Goal: Task Accomplishment & Management: Manage account settings

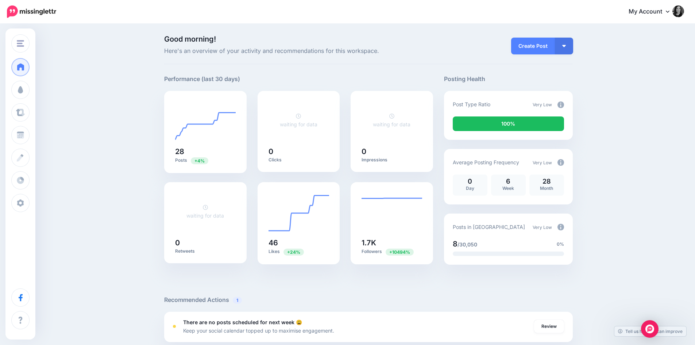
click at [638, 36] on div "Good morning! Here's an overview of your activity and recommendations for this …" at bounding box center [347, 327] width 695 height 607
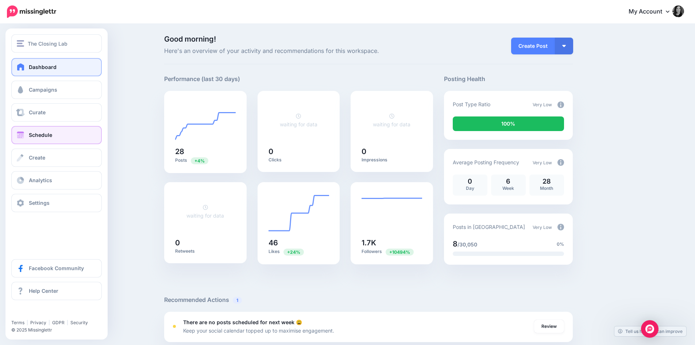
click at [44, 135] on span "Schedule" at bounding box center [40, 135] width 23 height 6
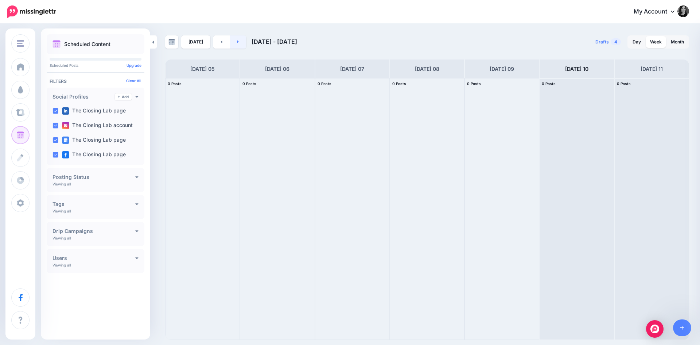
click at [238, 46] on link at bounding box center [238, 41] width 16 height 13
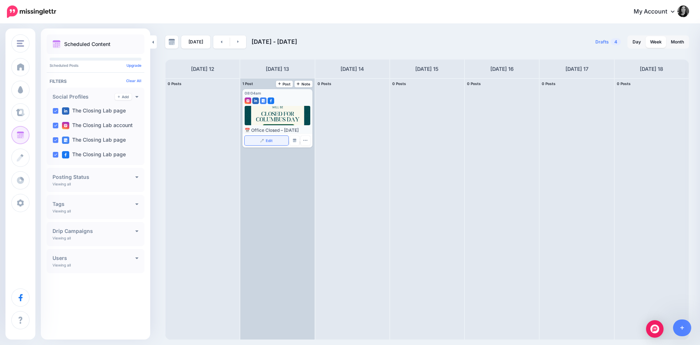
click at [271, 140] on span "Edit" at bounding box center [269, 141] width 7 height 4
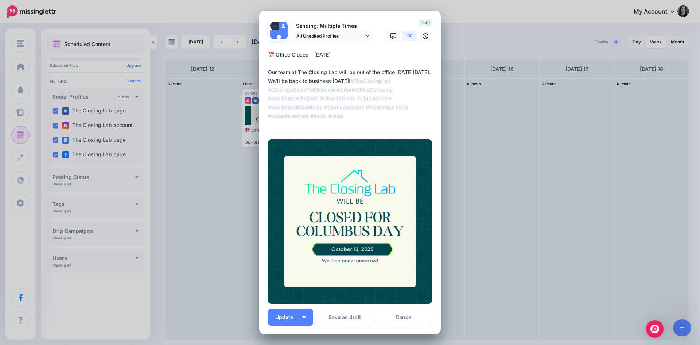
click at [407, 35] on icon at bounding box center [410, 36] width 6 height 4
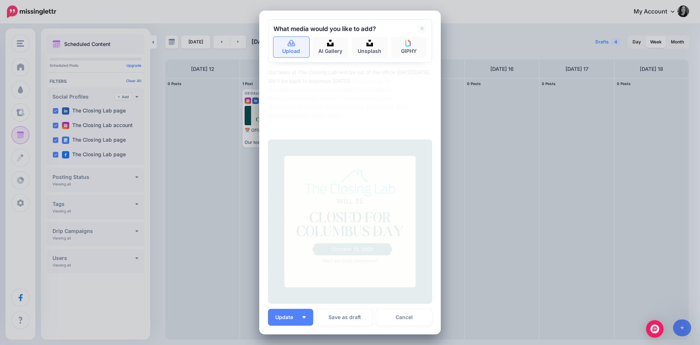
click at [294, 45] on link "Upload" at bounding box center [291, 47] width 36 height 20
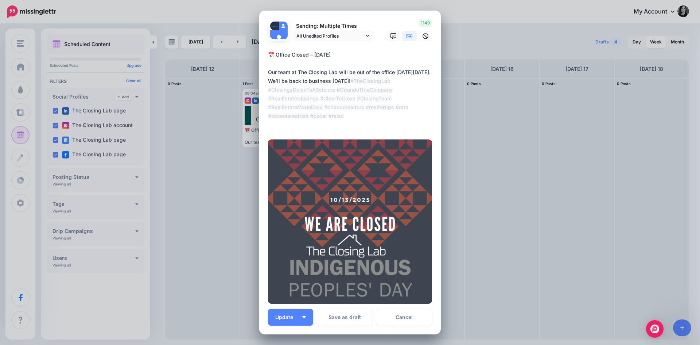
click at [318, 83] on textarea "**********" at bounding box center [352, 89] width 168 height 79
click at [298, 318] on button "Update" at bounding box center [290, 316] width 45 height 17
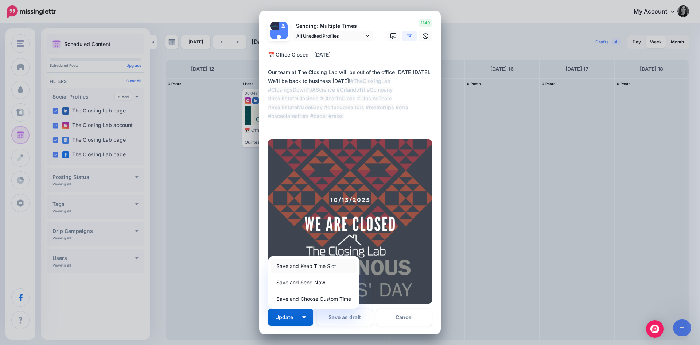
click at [306, 267] on link "Save and Keep Time Slot" at bounding box center [314, 266] width 86 height 14
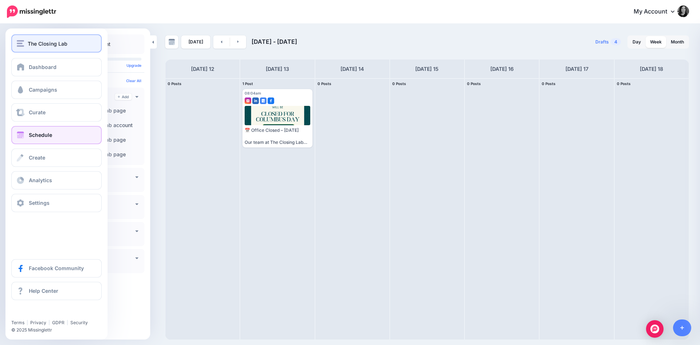
click at [43, 42] on span "The Closing Lab" at bounding box center [48, 43] width 40 height 8
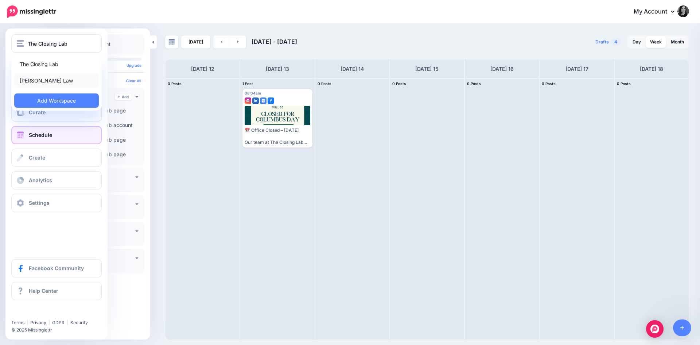
click at [40, 81] on link "[PERSON_NAME] Law" at bounding box center [56, 80] width 85 height 14
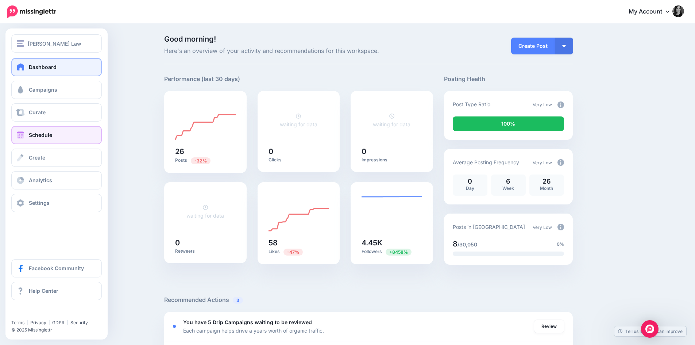
click at [34, 138] on link "Schedule" at bounding box center [56, 135] width 90 height 18
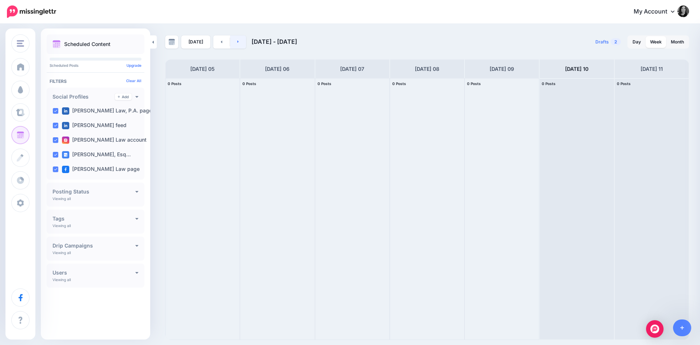
click at [242, 44] on link at bounding box center [238, 41] width 16 height 13
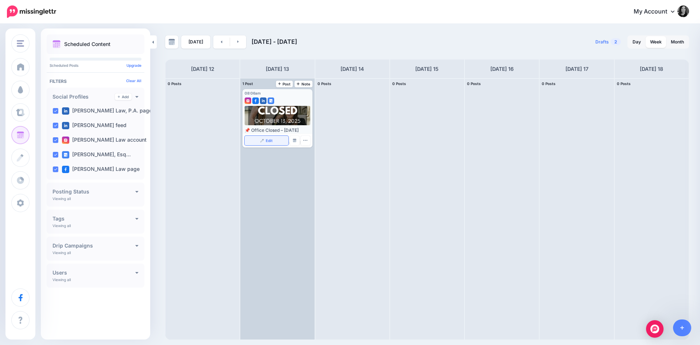
click at [271, 143] on link "Edit" at bounding box center [266, 140] width 43 height 9
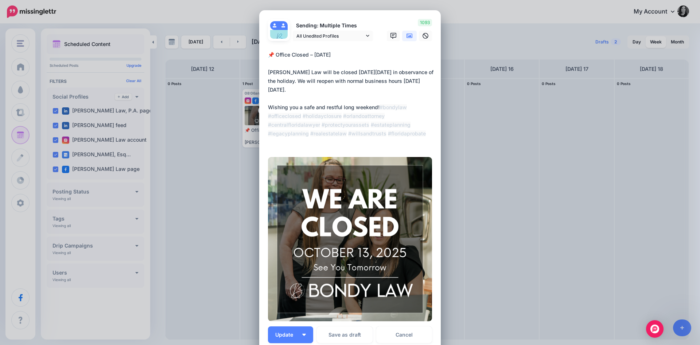
drag, startPoint x: 401, startPoint y: 112, endPoint x: 260, endPoint y: 105, distance: 140.9
click at [260, 105] on div "Loading Sending: Multiple Times All Unedited Profiles" at bounding box center [350, 180] width 182 height 341
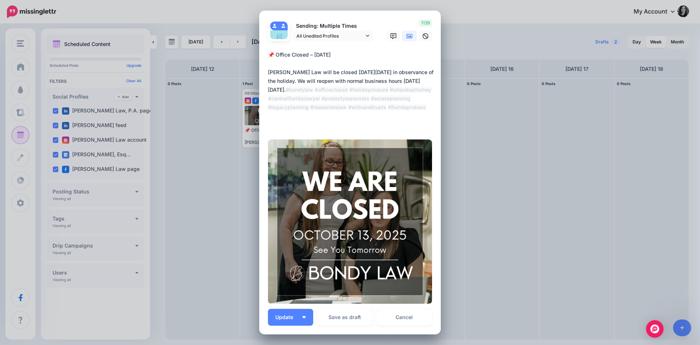
type textarea "**********"
click at [409, 36] on icon at bounding box center [410, 36] width 6 height 4
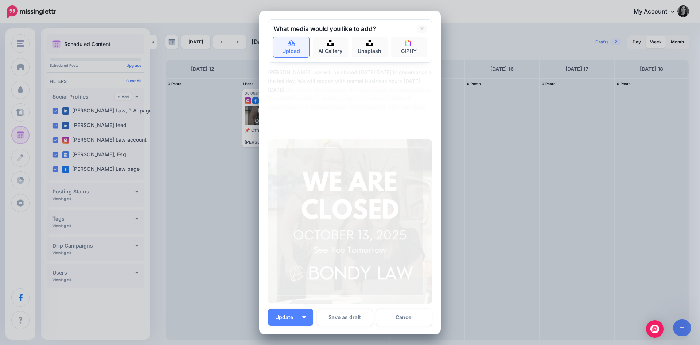
click at [295, 46] on link "Upload" at bounding box center [291, 47] width 36 height 20
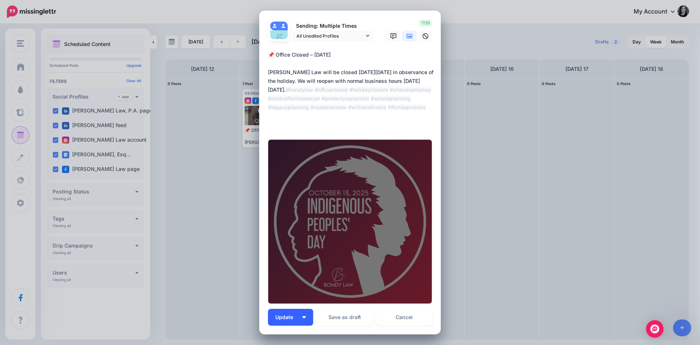
click at [291, 319] on span "Update" at bounding box center [286, 316] width 23 height 5
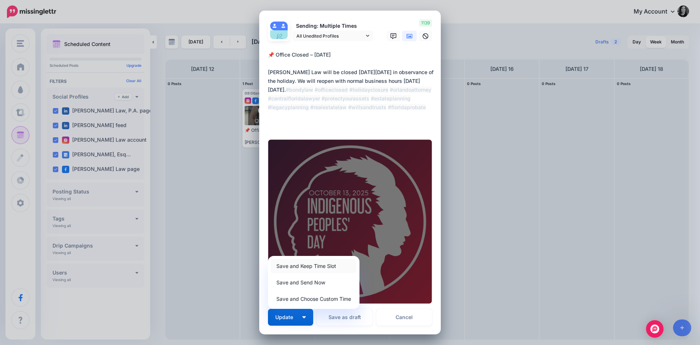
click at [304, 267] on link "Save and Keep Time Slot" at bounding box center [314, 266] width 86 height 14
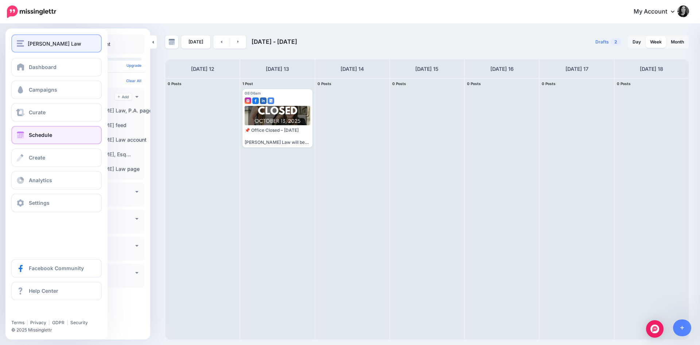
click at [26, 47] on div "[PERSON_NAME] Law" at bounding box center [56, 43] width 79 height 8
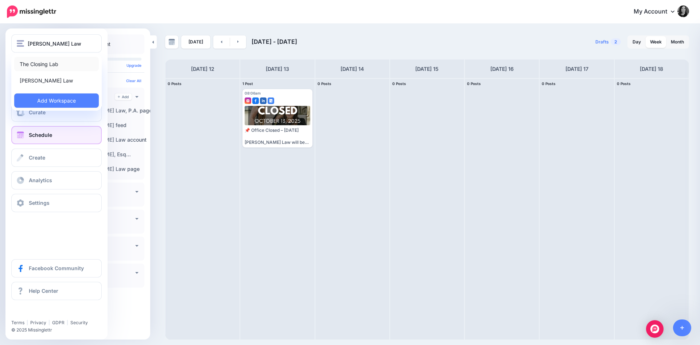
click at [50, 64] on link "The Closing Lab" at bounding box center [56, 64] width 85 height 14
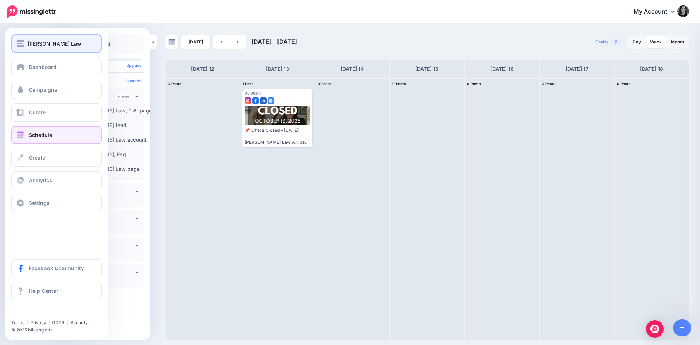
click at [42, 42] on span "[PERSON_NAME] Law" at bounding box center [55, 43] width 54 height 8
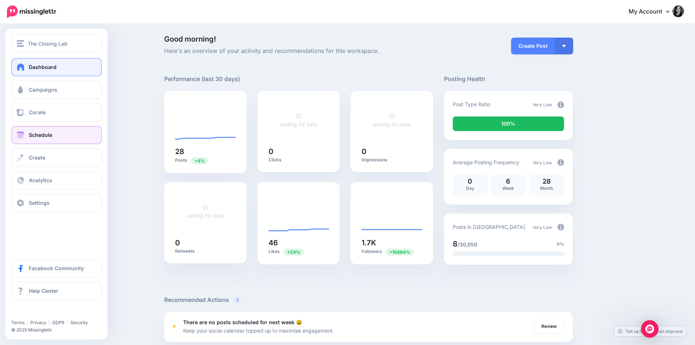
click at [19, 136] on span at bounding box center [20, 134] width 9 height 7
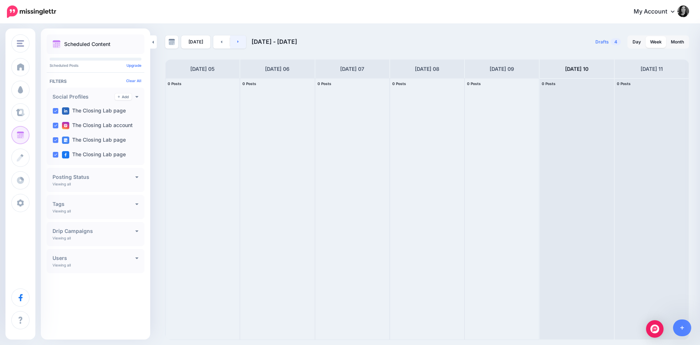
click at [237, 43] on icon at bounding box center [238, 41] width 2 height 4
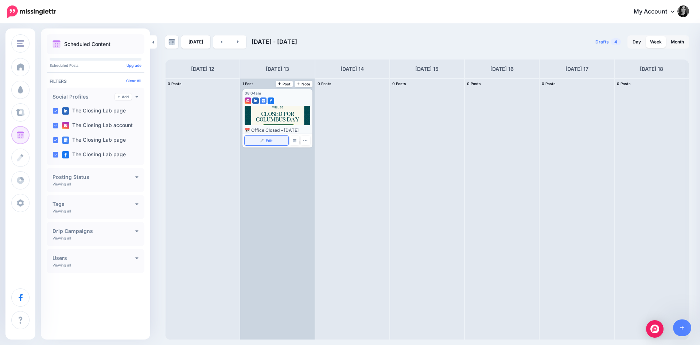
click at [263, 141] on img at bounding box center [262, 141] width 4 height 4
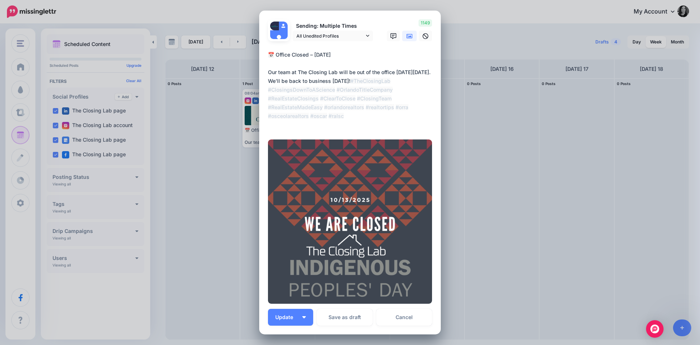
click at [407, 38] on icon at bounding box center [410, 36] width 6 height 6
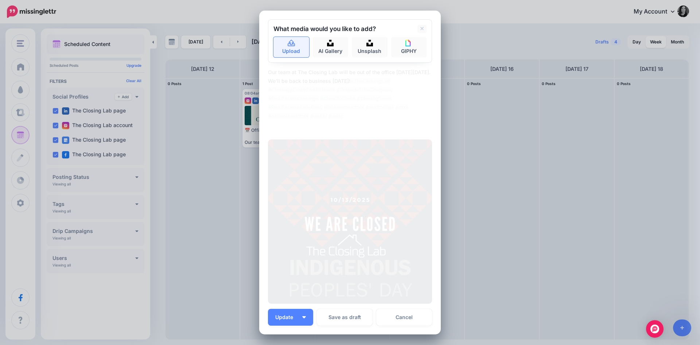
click at [293, 47] on link "Upload" at bounding box center [291, 47] width 36 height 20
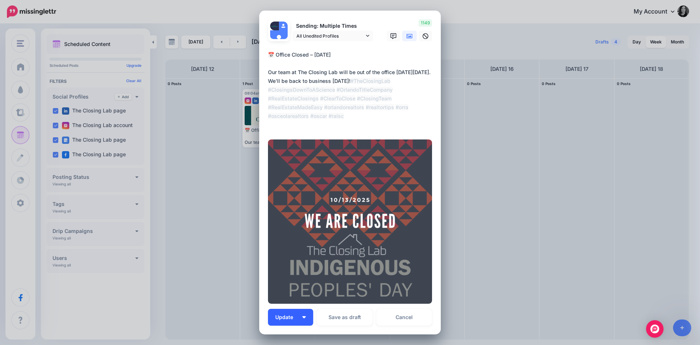
click at [302, 314] on button "Update" at bounding box center [290, 316] width 45 height 17
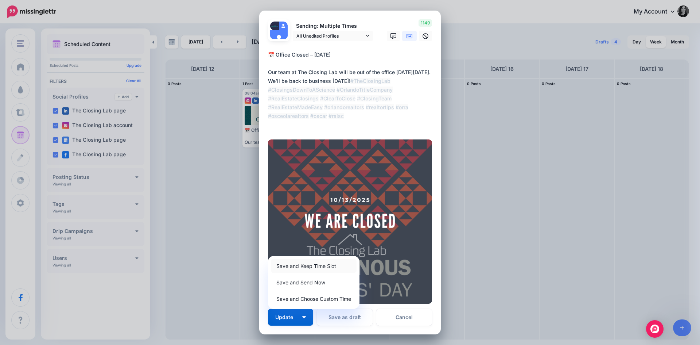
click at [299, 264] on link "Save and Keep Time Slot" at bounding box center [314, 266] width 86 height 14
